Goal: Transaction & Acquisition: Download file/media

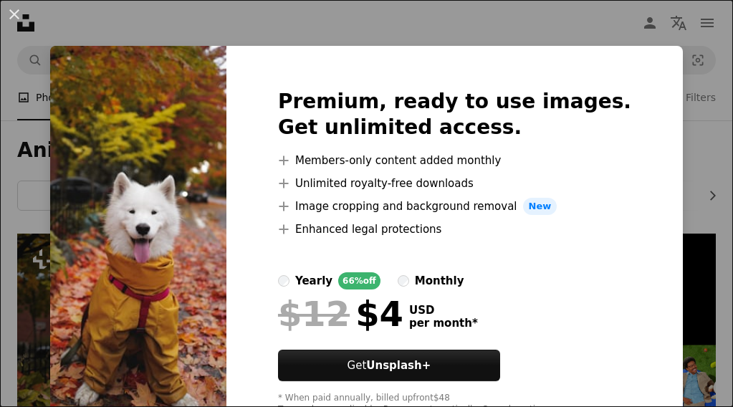
scroll to position [287, 0]
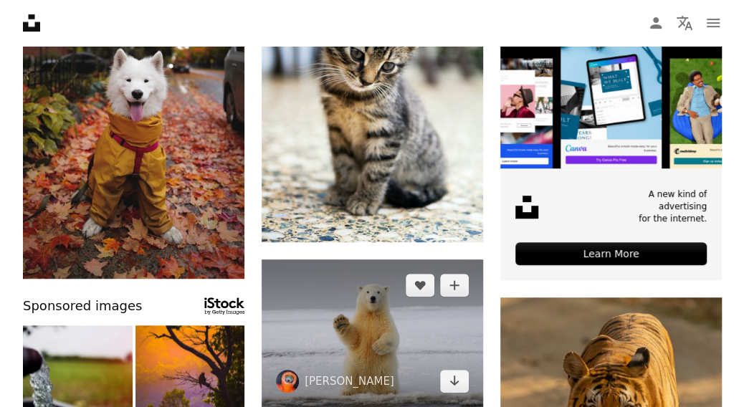
scroll to position [358, 0]
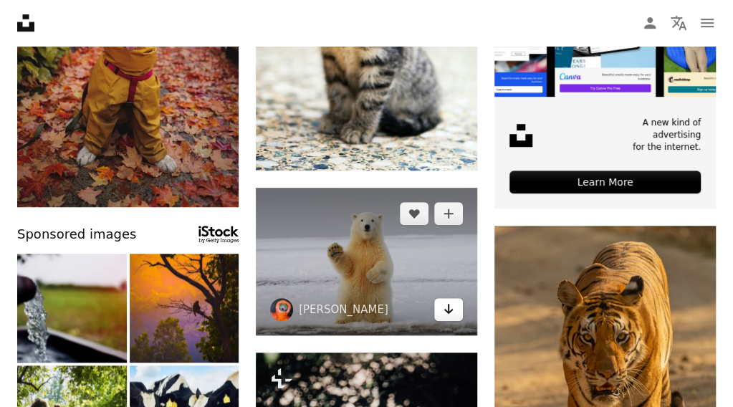
click at [444, 309] on icon "Arrow pointing down" at bounding box center [448, 308] width 11 height 17
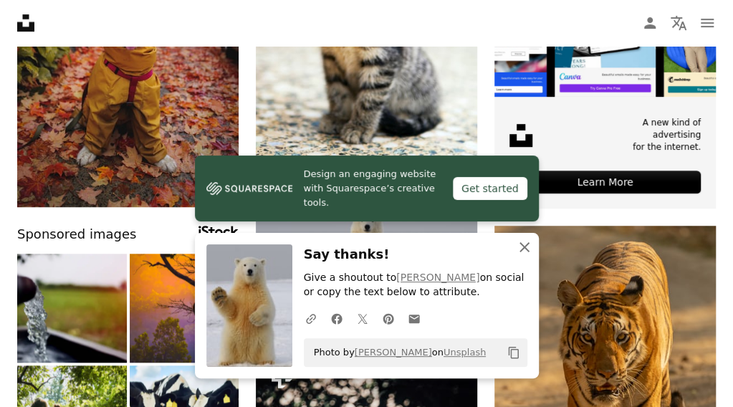
click at [523, 247] on icon "button" at bounding box center [525, 247] width 10 height 10
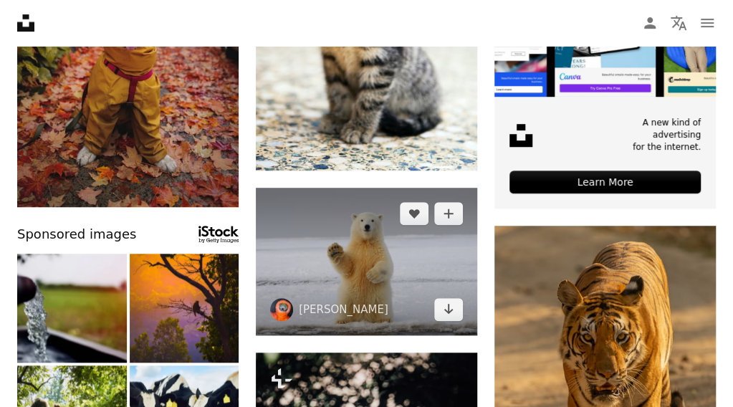
click at [385, 292] on img at bounding box center [366, 262] width 221 height 148
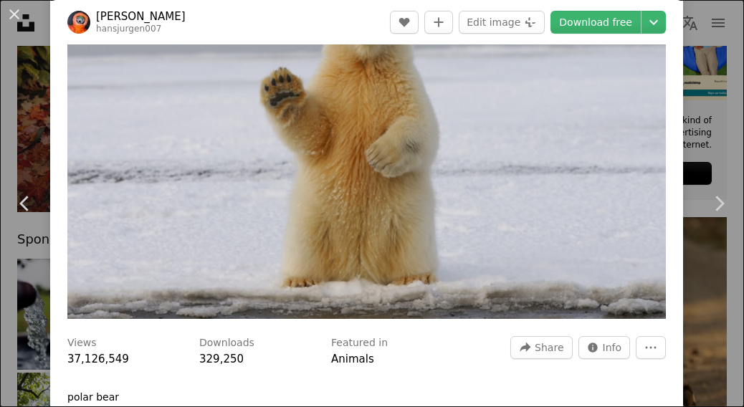
scroll to position [215, 0]
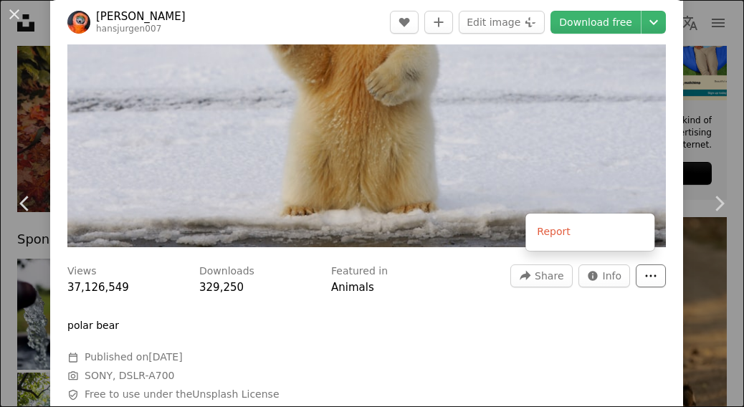
click at [649, 264] on button "More Actions" at bounding box center [651, 275] width 30 height 23
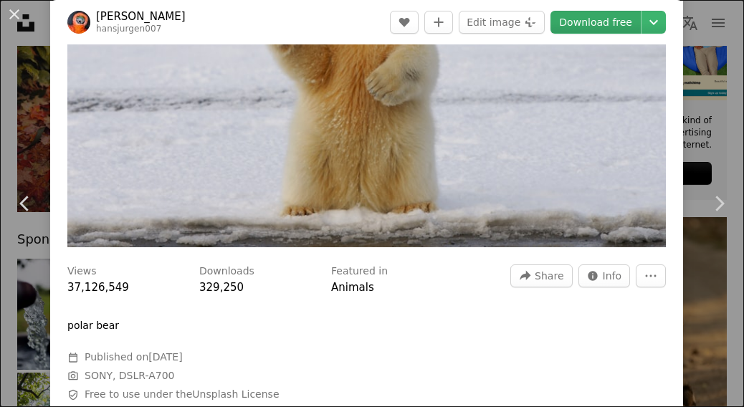
click at [583, 23] on link "Download free" at bounding box center [595, 22] width 90 height 23
